Goal: Download file/media

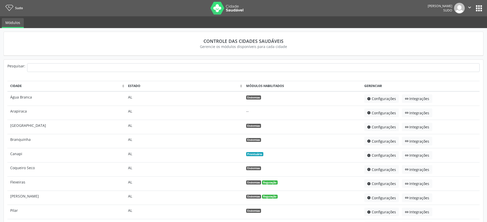
click at [479, 5] on button "apps" at bounding box center [478, 8] width 9 height 9
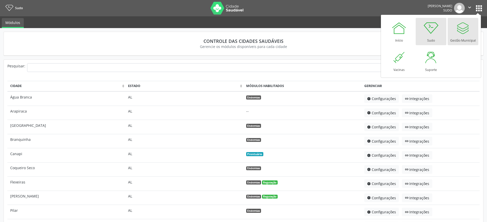
click at [470, 30] on link "Gestão Municipal" at bounding box center [462, 31] width 31 height 27
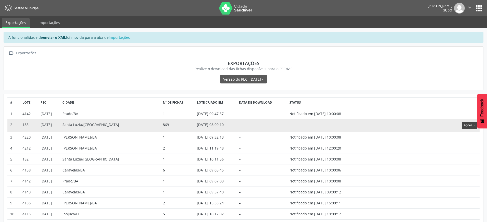
click at [475, 128] on button "Ações" at bounding box center [468, 125] width 15 height 7
click at [460, 134] on link "Download" at bounding box center [458, 135] width 35 height 7
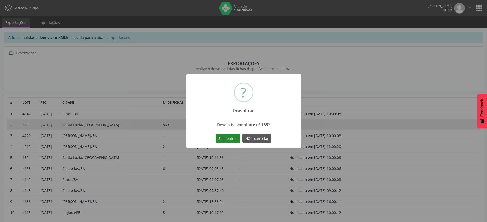
click at [225, 141] on button "Sim, baixar" at bounding box center [227, 138] width 25 height 9
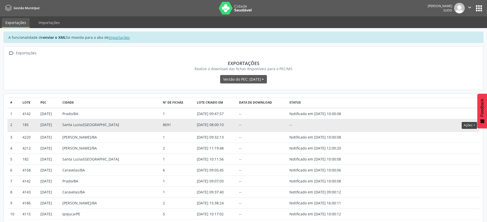
click at [468, 126] on button "Ações" at bounding box center [468, 125] width 15 height 7
click at [451, 157] on link "Atualizar" at bounding box center [458, 156] width 35 height 7
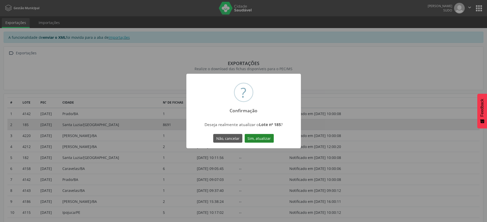
click at [258, 140] on button "Sim, atualizar" at bounding box center [258, 138] width 29 height 9
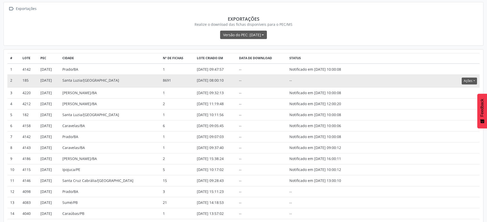
scroll to position [31, 0]
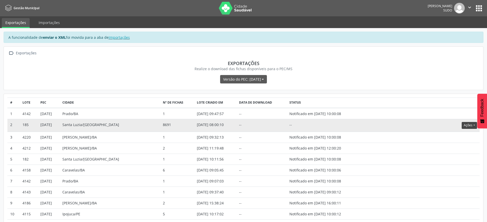
click at [470, 126] on button "Ações" at bounding box center [468, 125] width 15 height 7
click at [457, 136] on link "Download" at bounding box center [458, 135] width 35 height 7
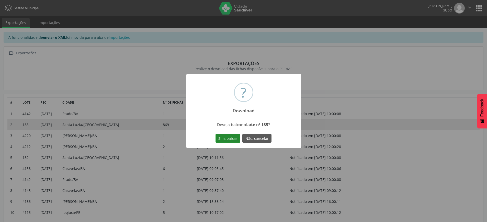
click at [230, 137] on button "Sim, baixar" at bounding box center [227, 138] width 25 height 9
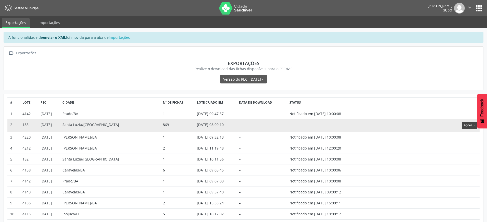
click at [465, 127] on button "Ações" at bounding box center [468, 125] width 15 height 7
click at [468, 126] on button "Ações" at bounding box center [468, 125] width 15 height 7
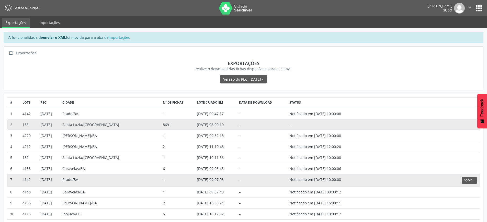
click at [329, 178] on td "Notificado em [DATE] 10:00:08" at bounding box center [323, 180] width 75 height 13
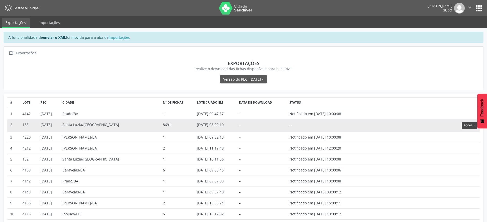
click at [472, 127] on button "Ações" at bounding box center [468, 125] width 15 height 7
click at [309, 57] on section "Exportações Realize o download das fichas disponíveis para o PEC/MS" at bounding box center [243, 66] width 472 height 18
